Goal: Find contact information: Find contact information

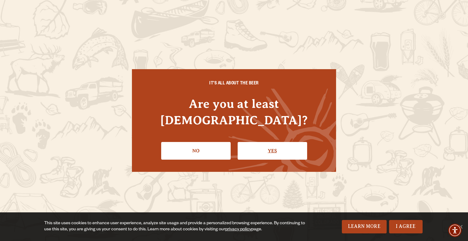
click at [264, 142] on link "Yes" at bounding box center [272, 151] width 69 height 18
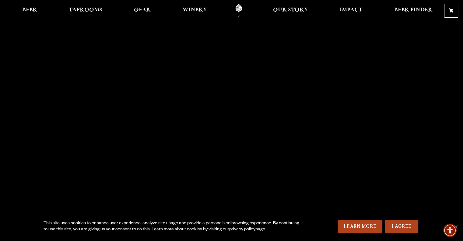
click at [41, 12] on ul "Beer Taprooms Gear Winery Our Story Impact Beer Finder Menu Menu" at bounding box center [227, 11] width 419 height 14
click at [33, 9] on span "Beer" at bounding box center [29, 10] width 15 height 5
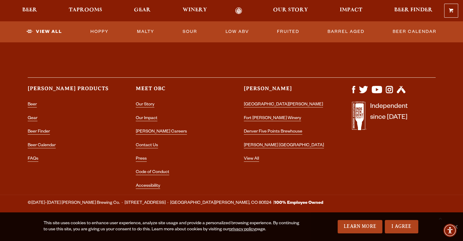
scroll to position [1571, 0]
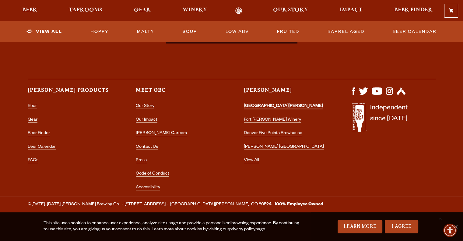
click at [262, 106] on link "[GEOGRAPHIC_DATA][PERSON_NAME]" at bounding box center [283, 106] width 79 height 5
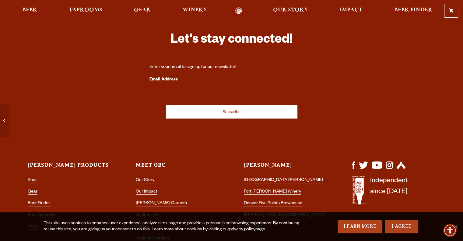
scroll to position [2633, 0]
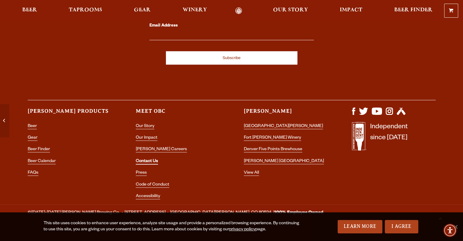
click at [145, 159] on link "Contact Us" at bounding box center [147, 161] width 22 height 5
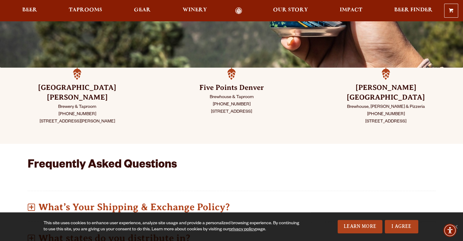
scroll to position [171, 0]
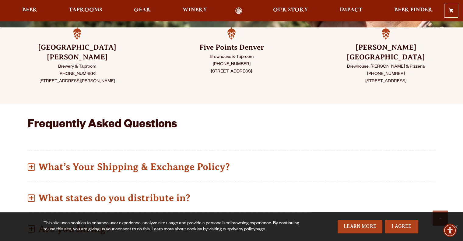
drag, startPoint x: 129, startPoint y: 73, endPoint x: 35, endPoint y: 70, distance: 94.5
click at [35, 70] on p "Brewery & Taproom [PHONE_NUMBER] [STREET_ADDRESS][PERSON_NAME]" at bounding box center [77, 74] width 124 height 22
copy p "[STREET_ADDRESS][PERSON_NAME]"
